Goal: Information Seeking & Learning: Learn about a topic

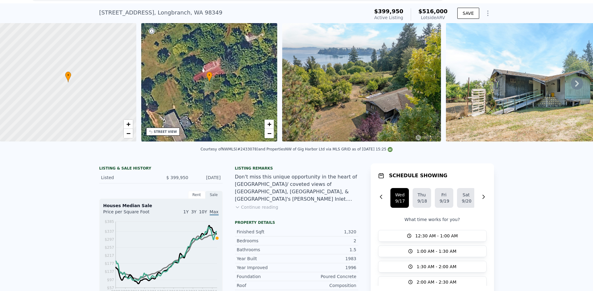
scroll to position [2, 0]
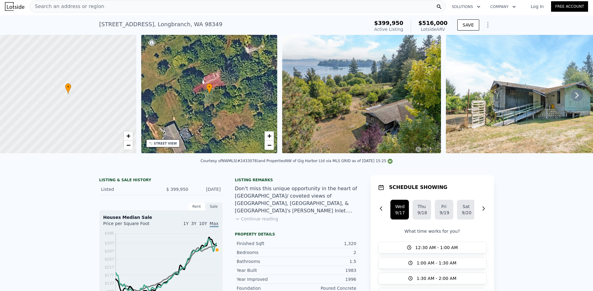
click at [83, 9] on span "Search an address or region" at bounding box center [67, 6] width 74 height 7
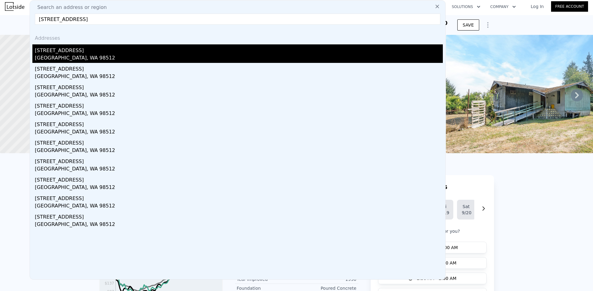
type input "[STREET_ADDRESS]"
click at [77, 49] on div "[STREET_ADDRESS]" at bounding box center [239, 49] width 408 height 10
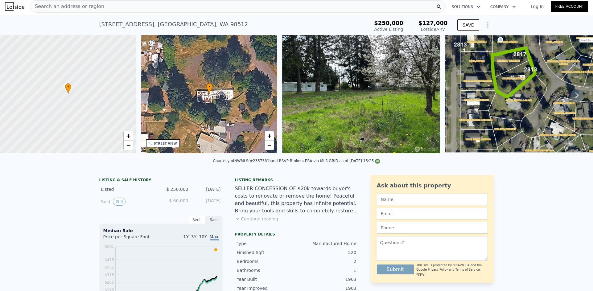
click at [109, 7] on div "Search an address or region" at bounding box center [238, 6] width 416 height 12
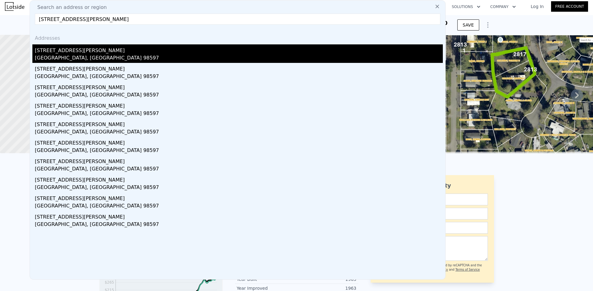
type input "[STREET_ADDRESS][PERSON_NAME]"
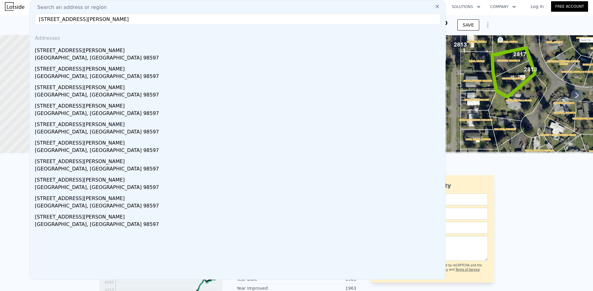
drag, startPoint x: 90, startPoint y: 47, endPoint x: 353, endPoint y: 44, distance: 263.1
click at [91, 47] on div "[STREET_ADDRESS][PERSON_NAME]" at bounding box center [239, 49] width 408 height 10
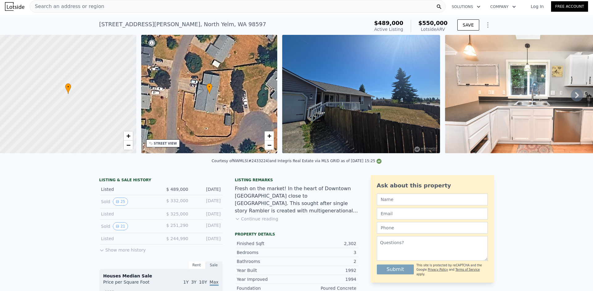
click at [132, 6] on div "Search an address or region" at bounding box center [238, 6] width 416 height 12
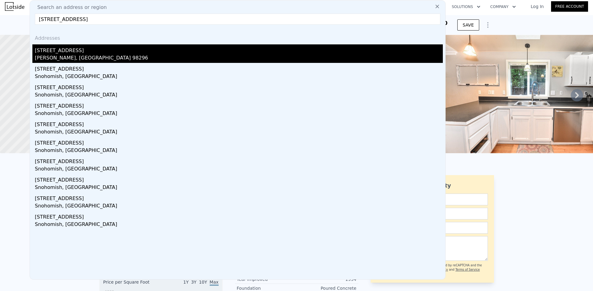
type input "[STREET_ADDRESS]"
click at [90, 59] on div "[PERSON_NAME], [GEOGRAPHIC_DATA] 98296" at bounding box center [239, 58] width 408 height 9
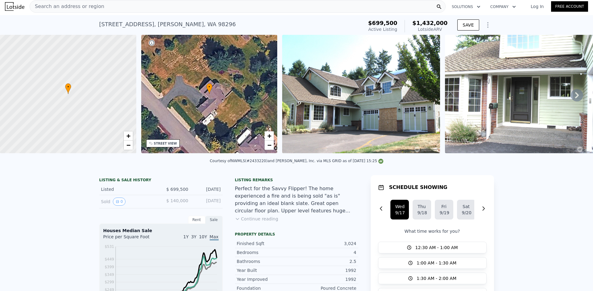
click at [129, 8] on div "Search an address or region" at bounding box center [238, 6] width 416 height 12
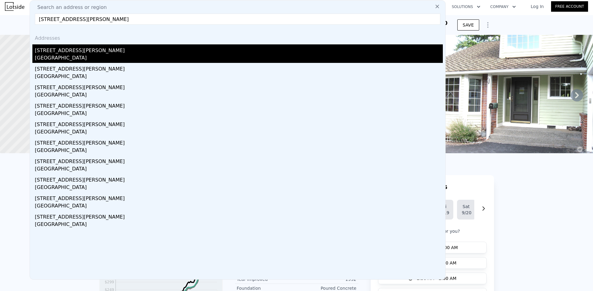
type input "[STREET_ADDRESS][PERSON_NAME]"
click at [77, 49] on div "[STREET_ADDRESS][PERSON_NAME]" at bounding box center [239, 49] width 408 height 10
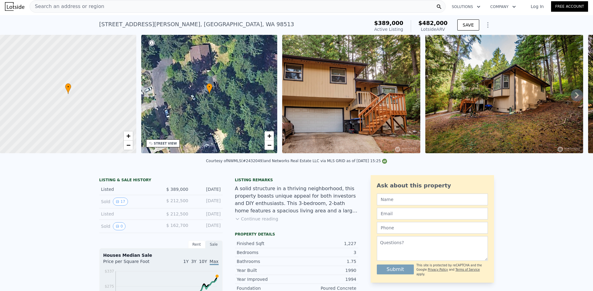
click at [140, 7] on div "Search an address or region" at bounding box center [238, 6] width 416 height 12
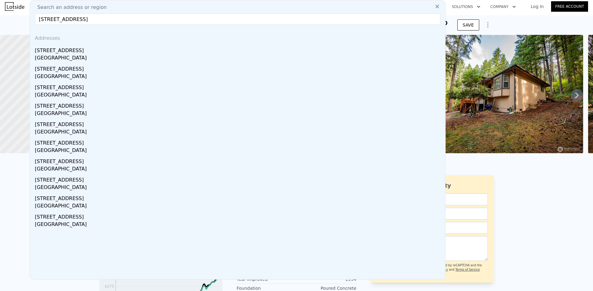
drag, startPoint x: 1, startPoint y: 21, endPoint x: 3, endPoint y: 16, distance: 5.5
click at [154, 17] on input "[STREET_ADDRESS]" at bounding box center [238, 19] width 406 height 11
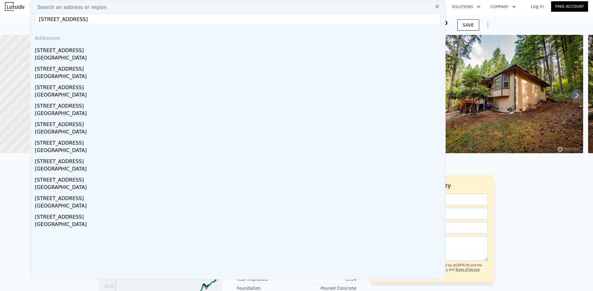
paste input "[STREET_ADDRESS]"
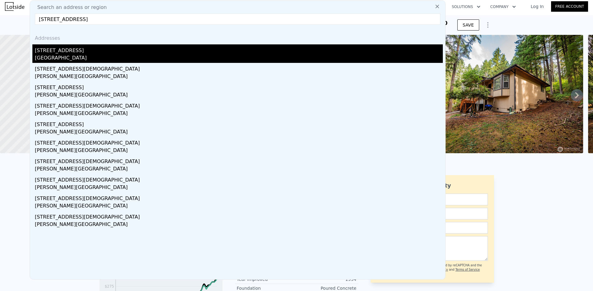
type input "[STREET_ADDRESS]"
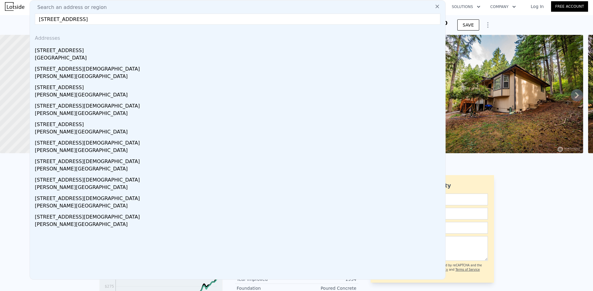
drag, startPoint x: 101, startPoint y: 51, endPoint x: 238, endPoint y: 24, distance: 140.2
click at [101, 51] on div "[STREET_ADDRESS]" at bounding box center [239, 49] width 408 height 10
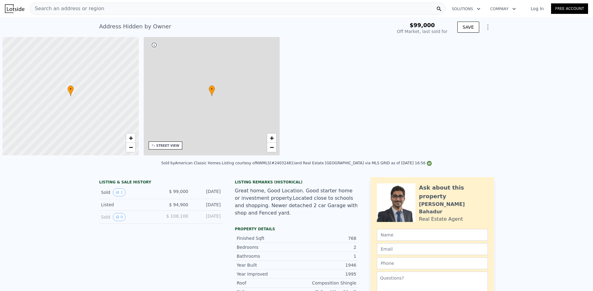
type input "-$ 107,533"
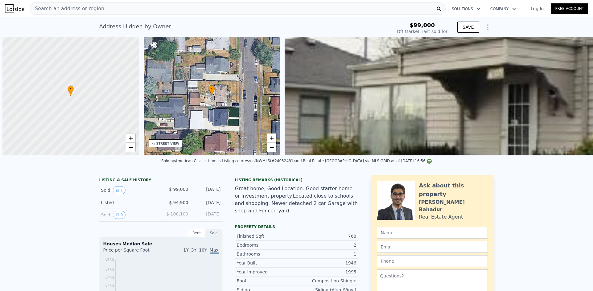
scroll to position [0, 2]
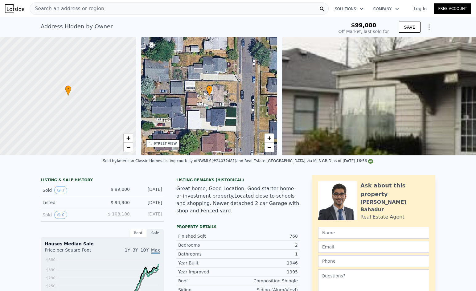
click at [106, 10] on div "Search an address or region" at bounding box center [179, 8] width 299 height 12
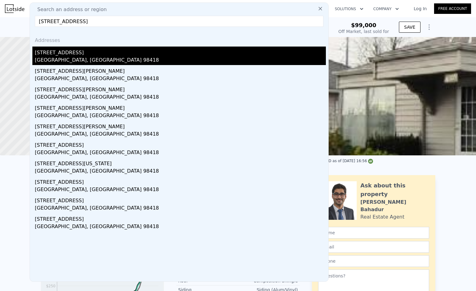
type input "3902 S Park Ave, Tacoma, WA 98418"
click at [65, 53] on div "3902 S Park Ave" at bounding box center [180, 52] width 291 height 10
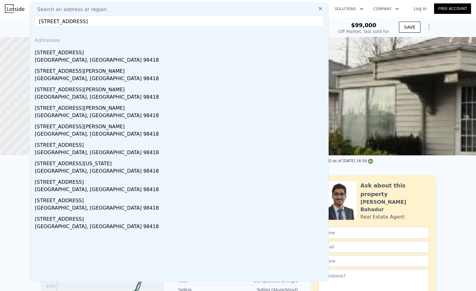
type input "$ 387,000"
type input "$ 251,991"
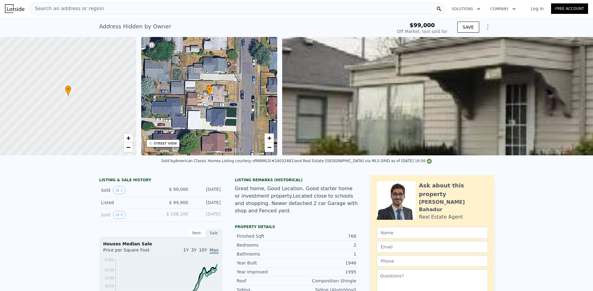
click at [114, 8] on div "Search an address or region" at bounding box center [238, 8] width 416 height 12
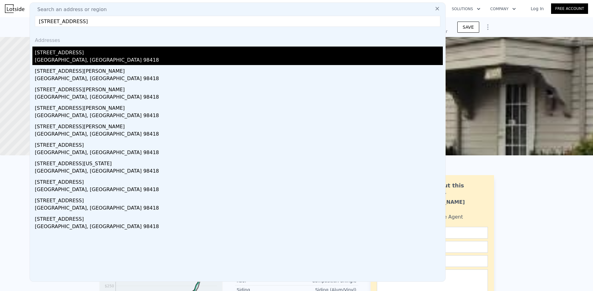
type input "3902 S Park Ave, Tacoma, WA 98418"
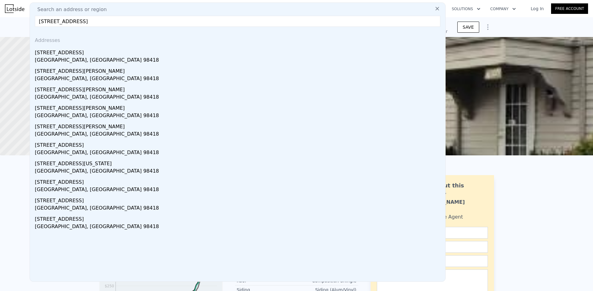
drag, startPoint x: 69, startPoint y: 51, endPoint x: 211, endPoint y: 47, distance: 142.2
click at [69, 51] on div "3902 S Park Ave" at bounding box center [239, 52] width 408 height 10
type input "3"
type input "8"
type input "2"
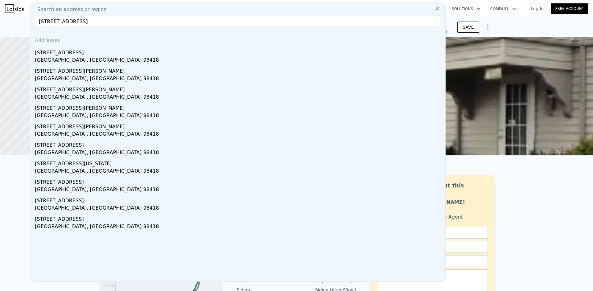
type input "4"
type input "1799"
type input "3120"
type input "5060"
type input "6500"
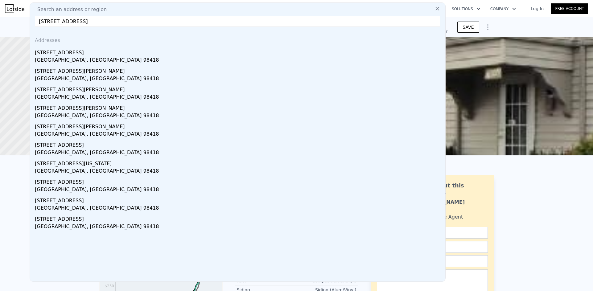
type input "$ 560,000"
type input "$ 304,353"
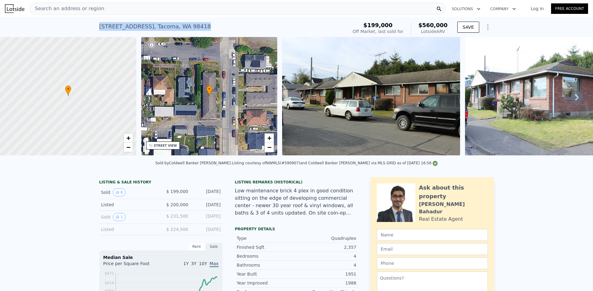
drag, startPoint x: 195, startPoint y: 29, endPoint x: 95, endPoint y: 28, distance: 99.9
click at [95, 28] on div "3902 S Park Ave , Tacoma , WA 98418 Sold Apr 2014 for $199k (~ARV $560k ) $199,…" at bounding box center [296, 27] width 593 height 20
copy div "3902 S Park Ave , Tacoma , WA 98418"
